Goal: Information Seeking & Learning: Learn about a topic

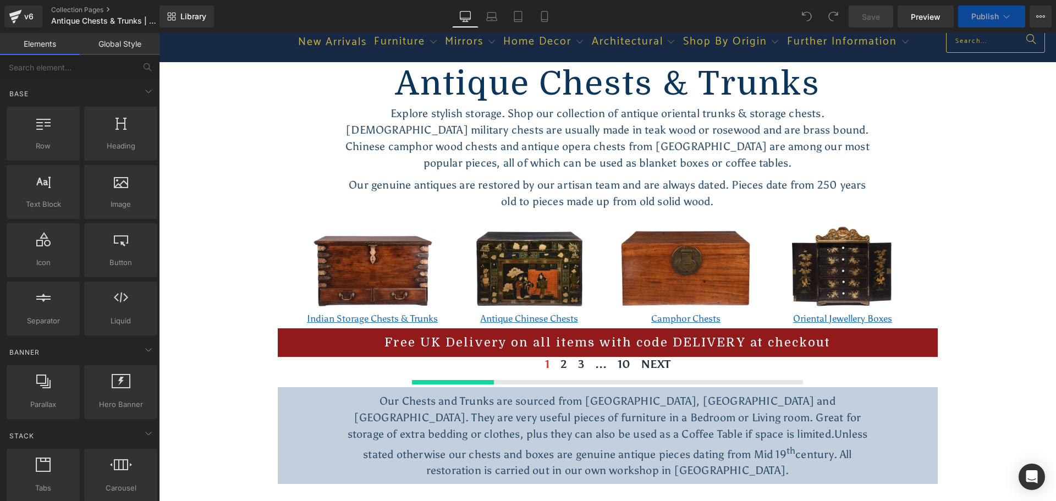
scroll to position [55, 0]
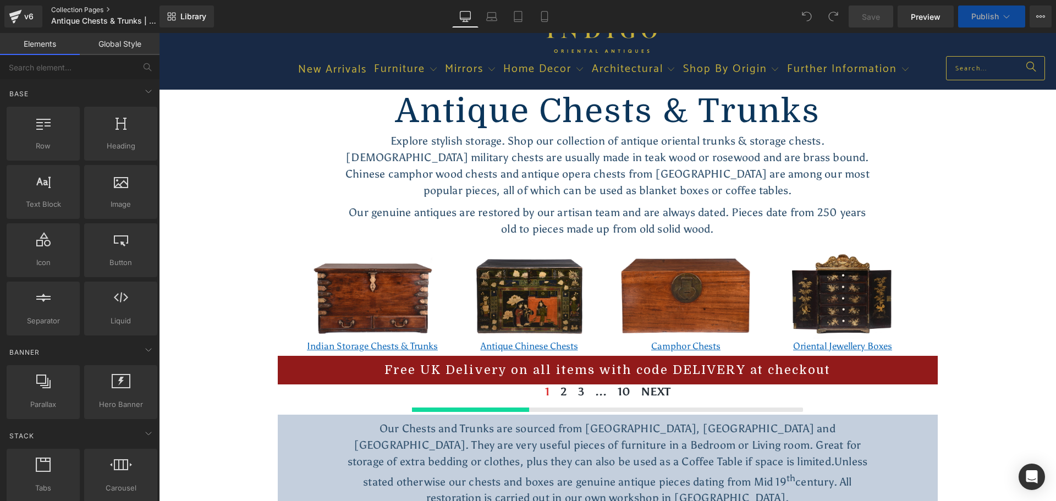
click at [76, 7] on link "Collection Pages" at bounding box center [114, 9] width 126 height 9
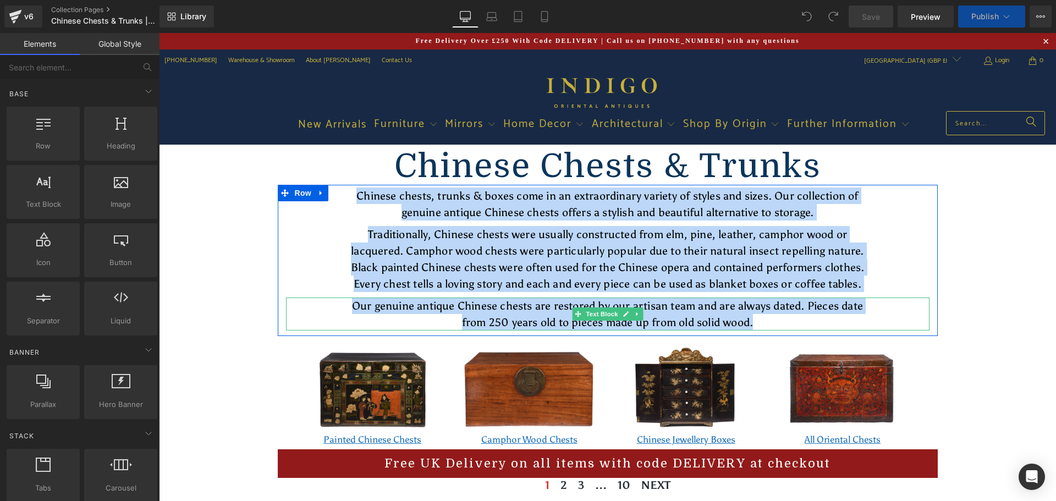
drag, startPoint x: 246, startPoint y: 193, endPoint x: 790, endPoint y: 321, distance: 558.8
click at [790, 321] on div "Chinese Chests & Trunks Heading Chinese chests, trunks & boxes come in an extra…" at bounding box center [607, 505] width 897 height 720
copy div "Chinese chests, trunks & boxes come in an extraordinary variety of styles and s…"
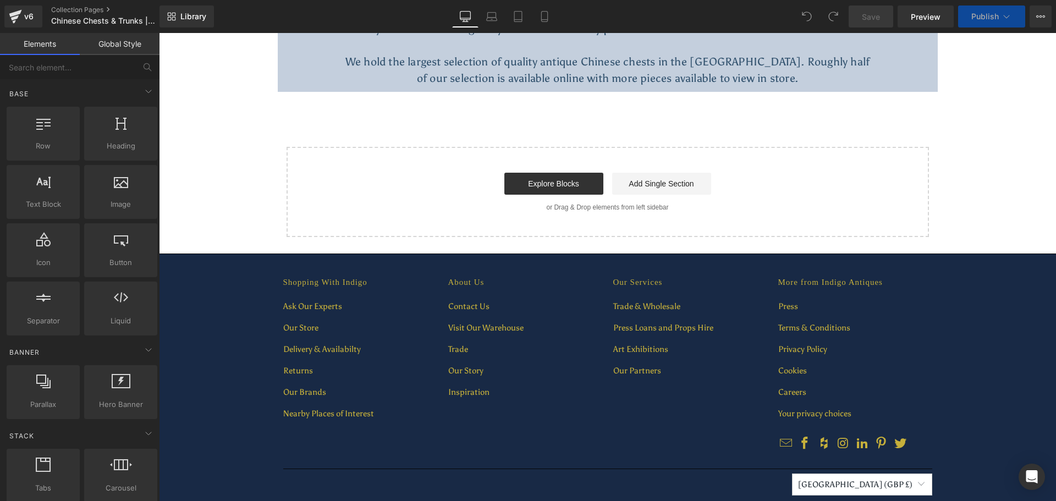
scroll to position [1743, 0]
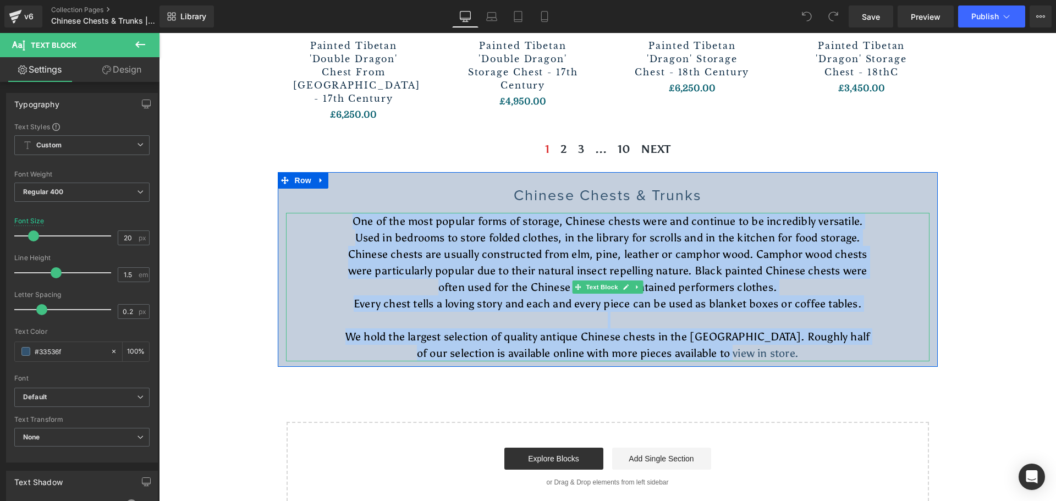
drag, startPoint x: 657, startPoint y: 289, endPoint x: 339, endPoint y: 179, distance: 337.0
click at [339, 213] on div "One of the most popular forms of storage, Chinese chests were and continue to b…" at bounding box center [607, 287] width 643 height 148
copy div "One of the most popular forms of storage, Chinese chests were and continue to b…"
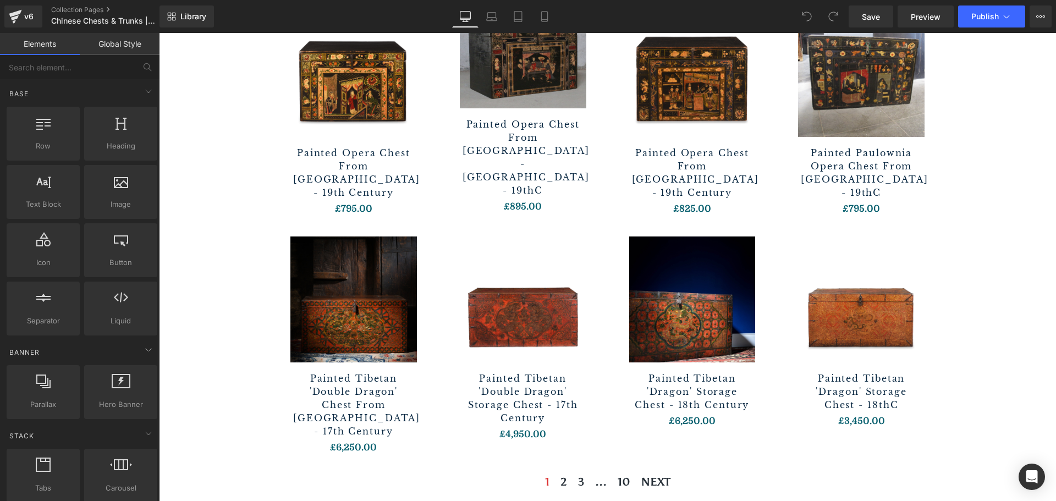
scroll to position [282, 0]
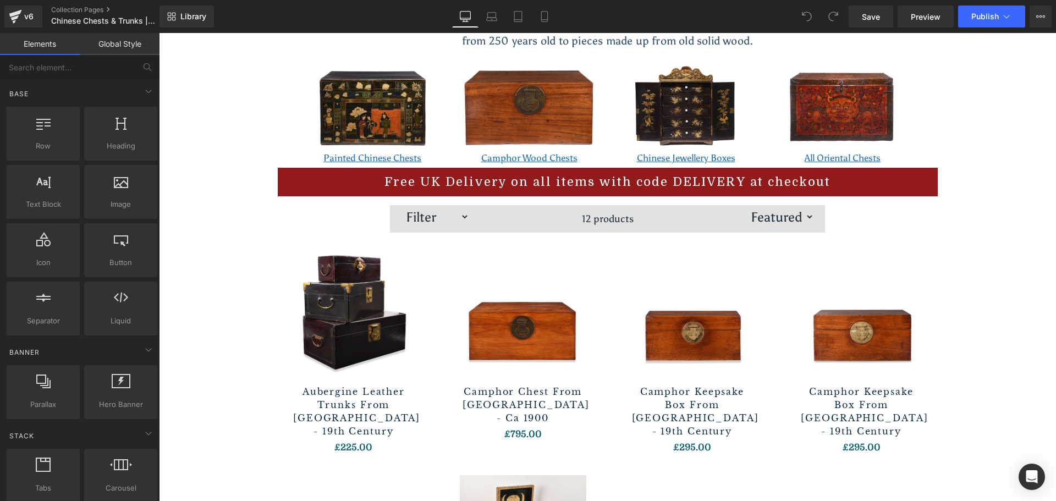
drag, startPoint x: 251, startPoint y: 374, endPoint x: 223, endPoint y: 151, distance: 224.5
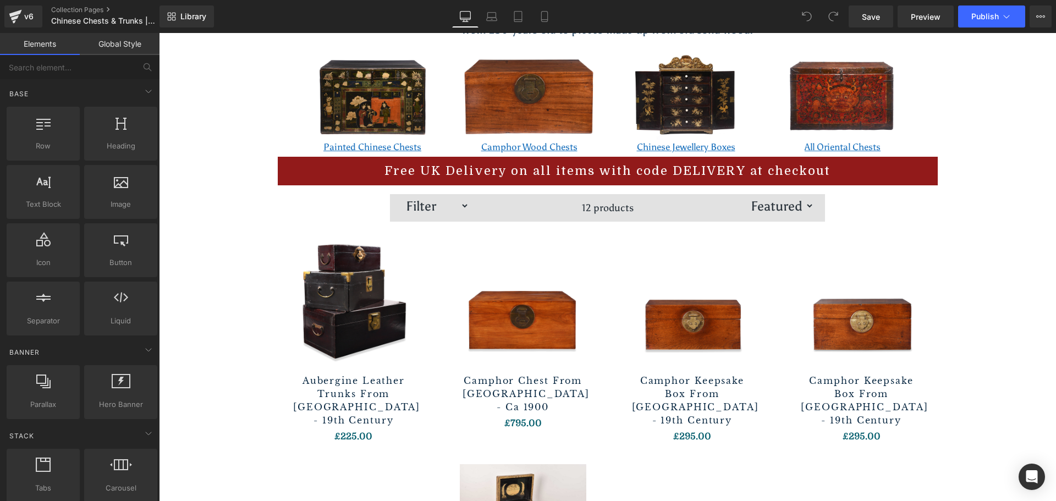
scroll to position [275, 0]
